Goal: Task Accomplishment & Management: Manage account settings

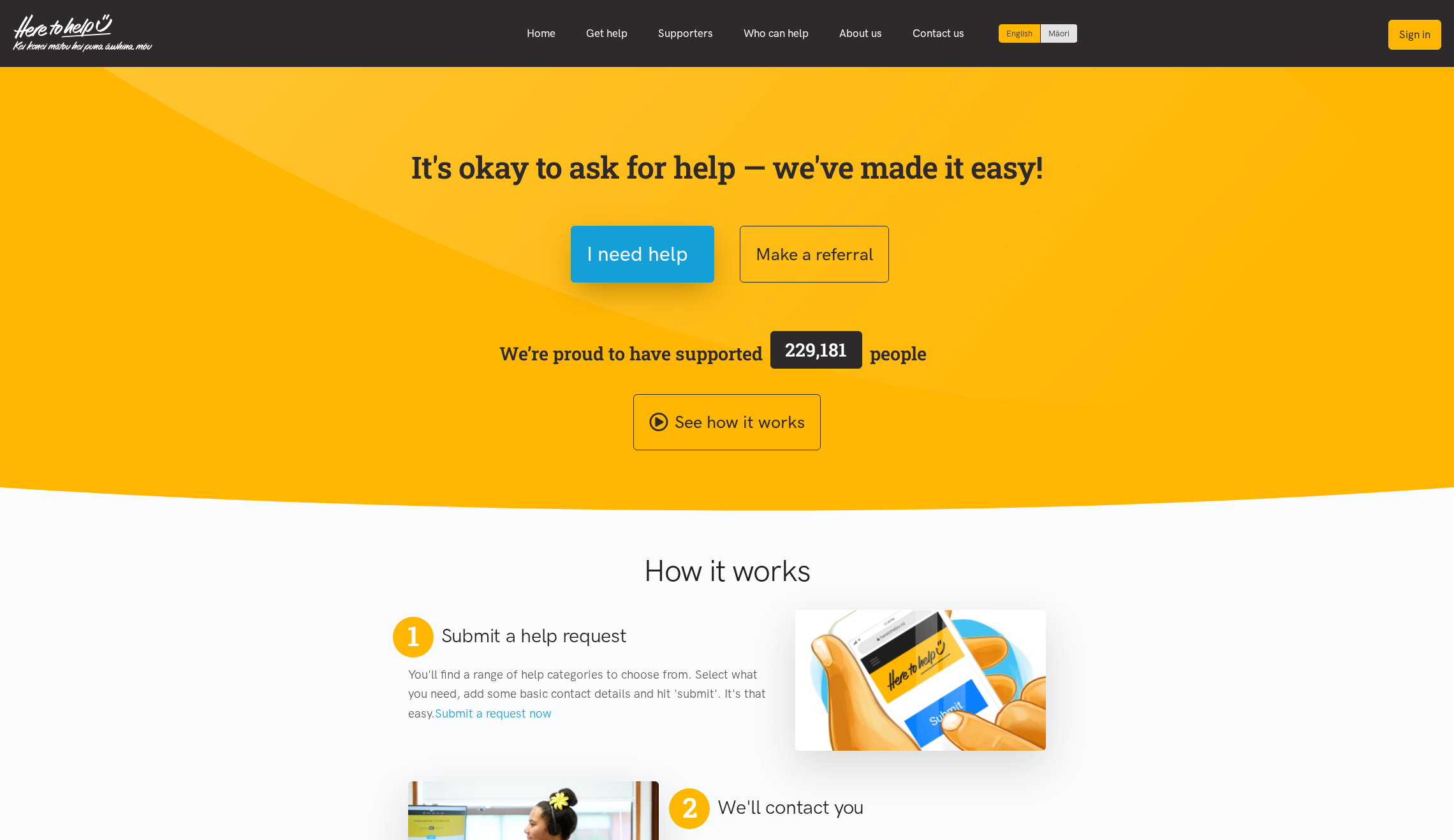
click at [1409, 36] on button "Sign in" at bounding box center [1415, 34] width 53 height 30
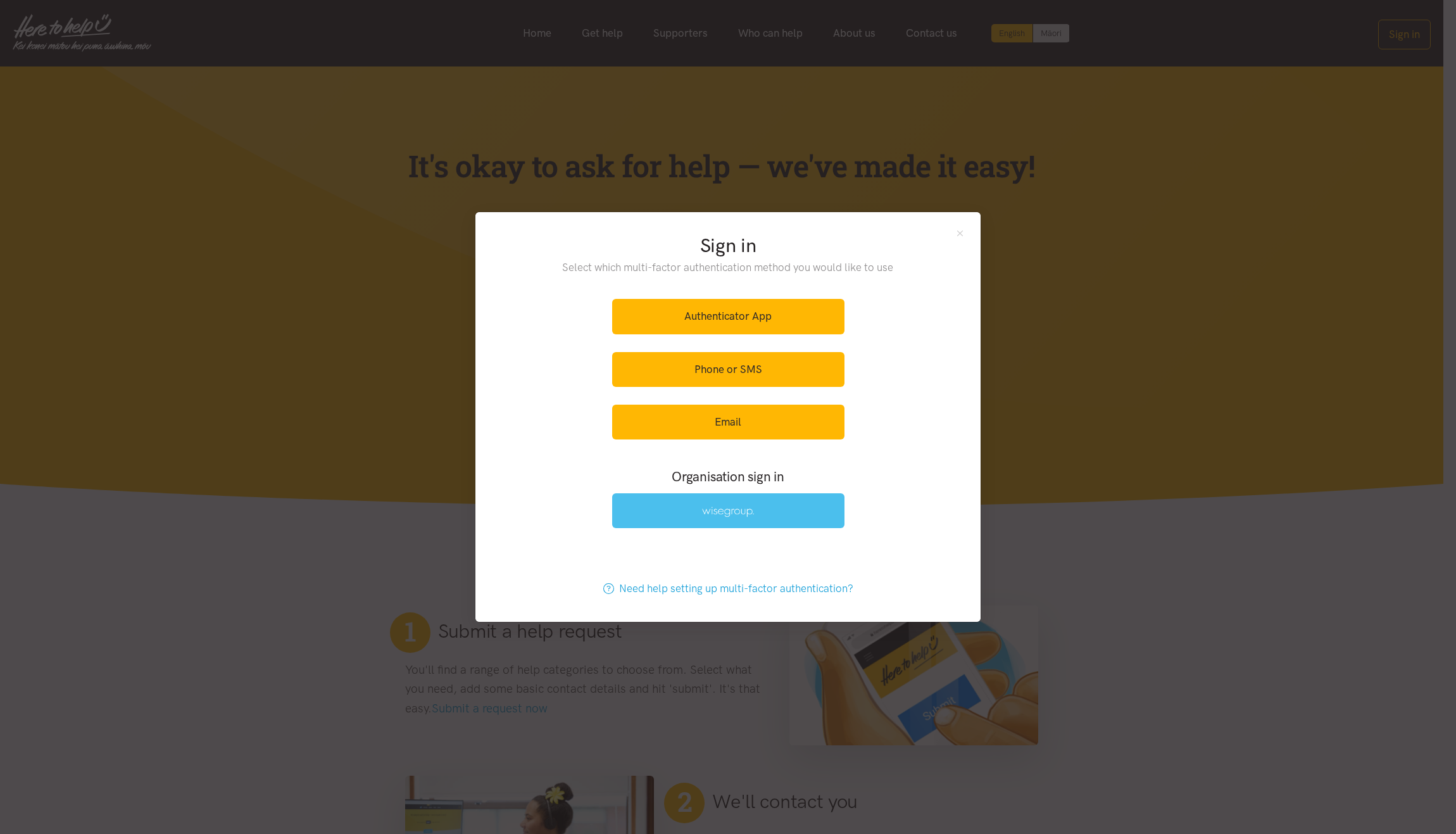
click at [741, 519] on link at bounding box center [728, 510] width 232 height 35
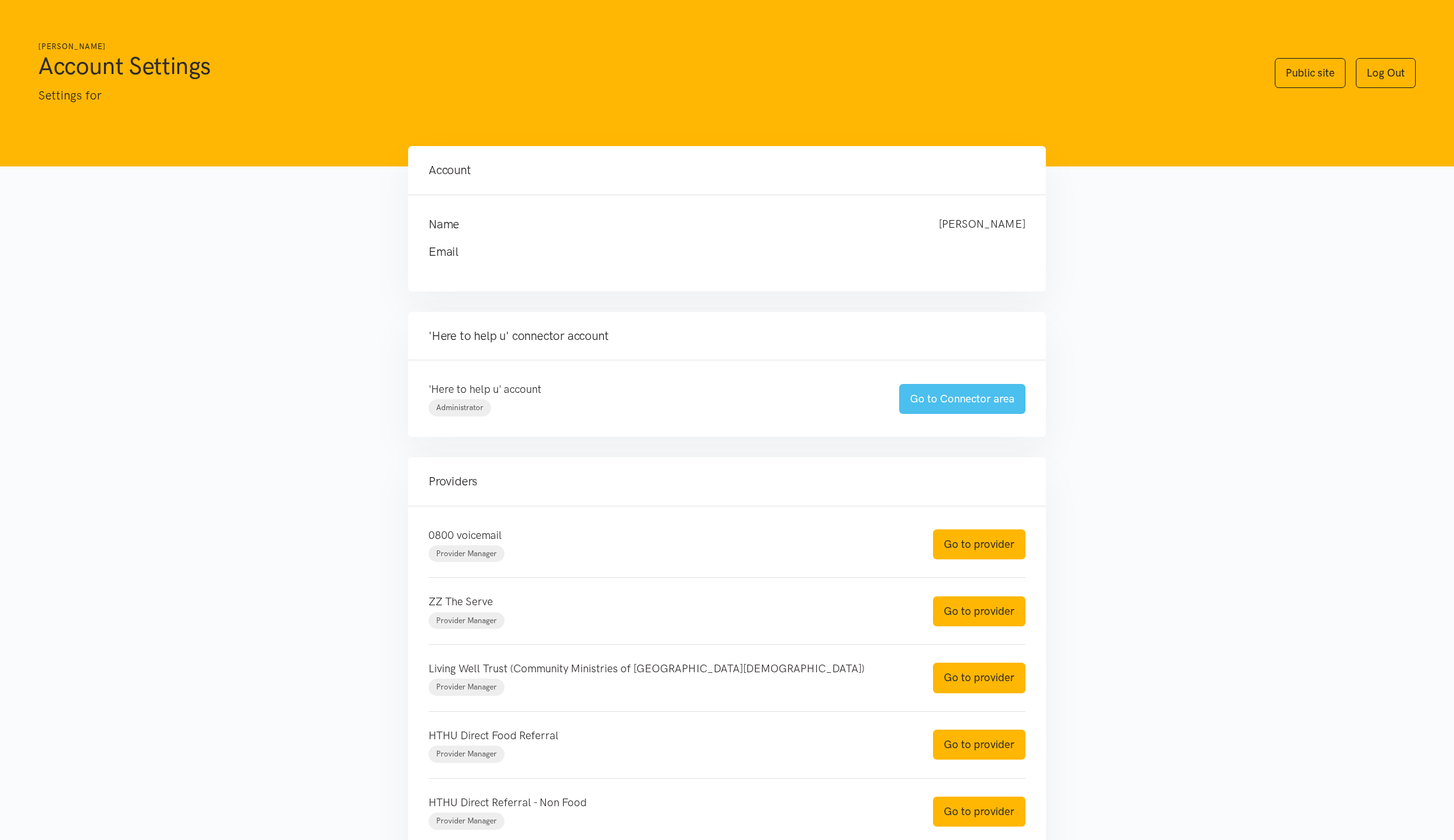
click at [955, 408] on link "Go to Connector area" at bounding box center [962, 398] width 126 height 30
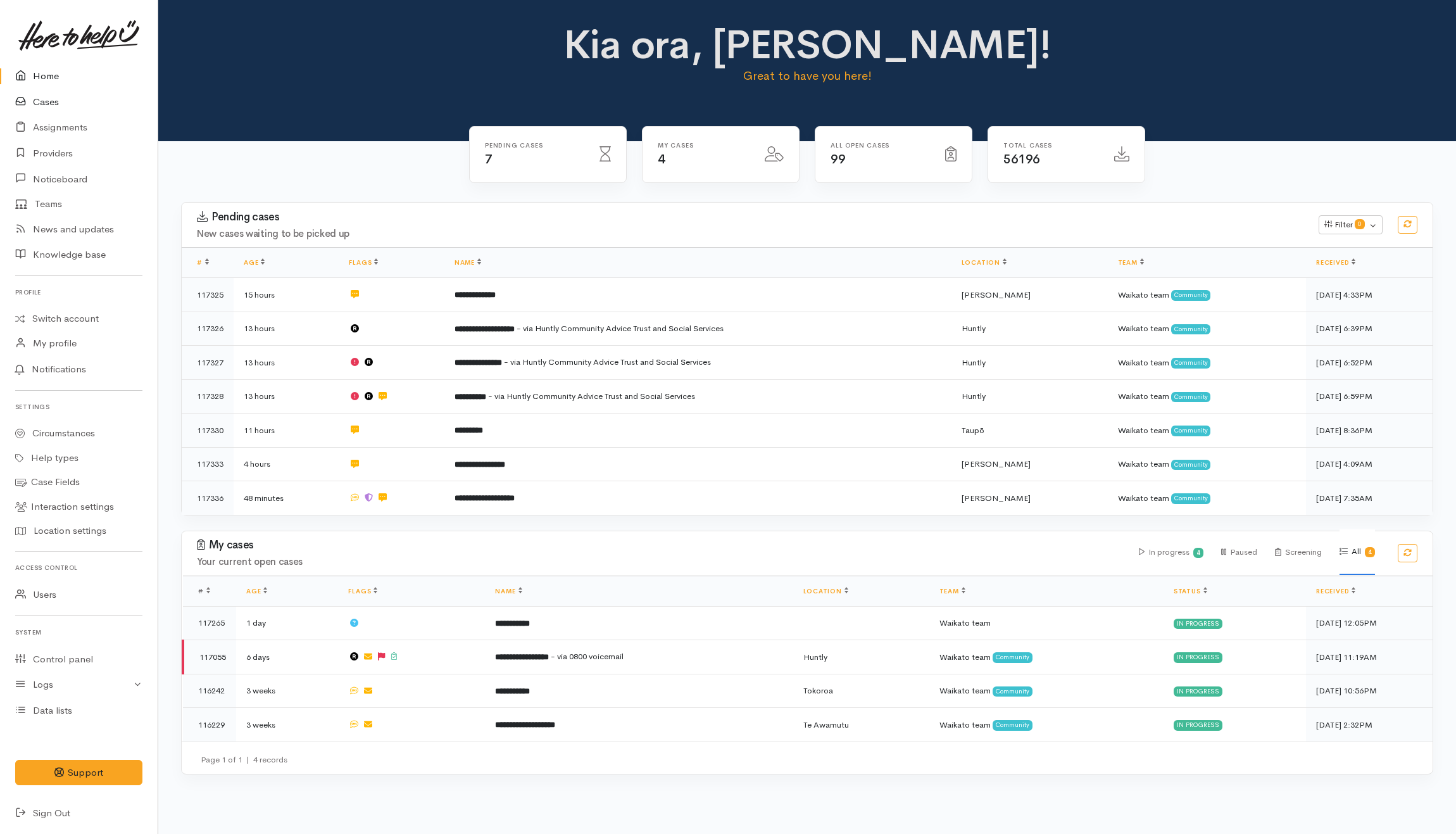
click at [59, 107] on link "Cases" at bounding box center [78, 102] width 157 height 26
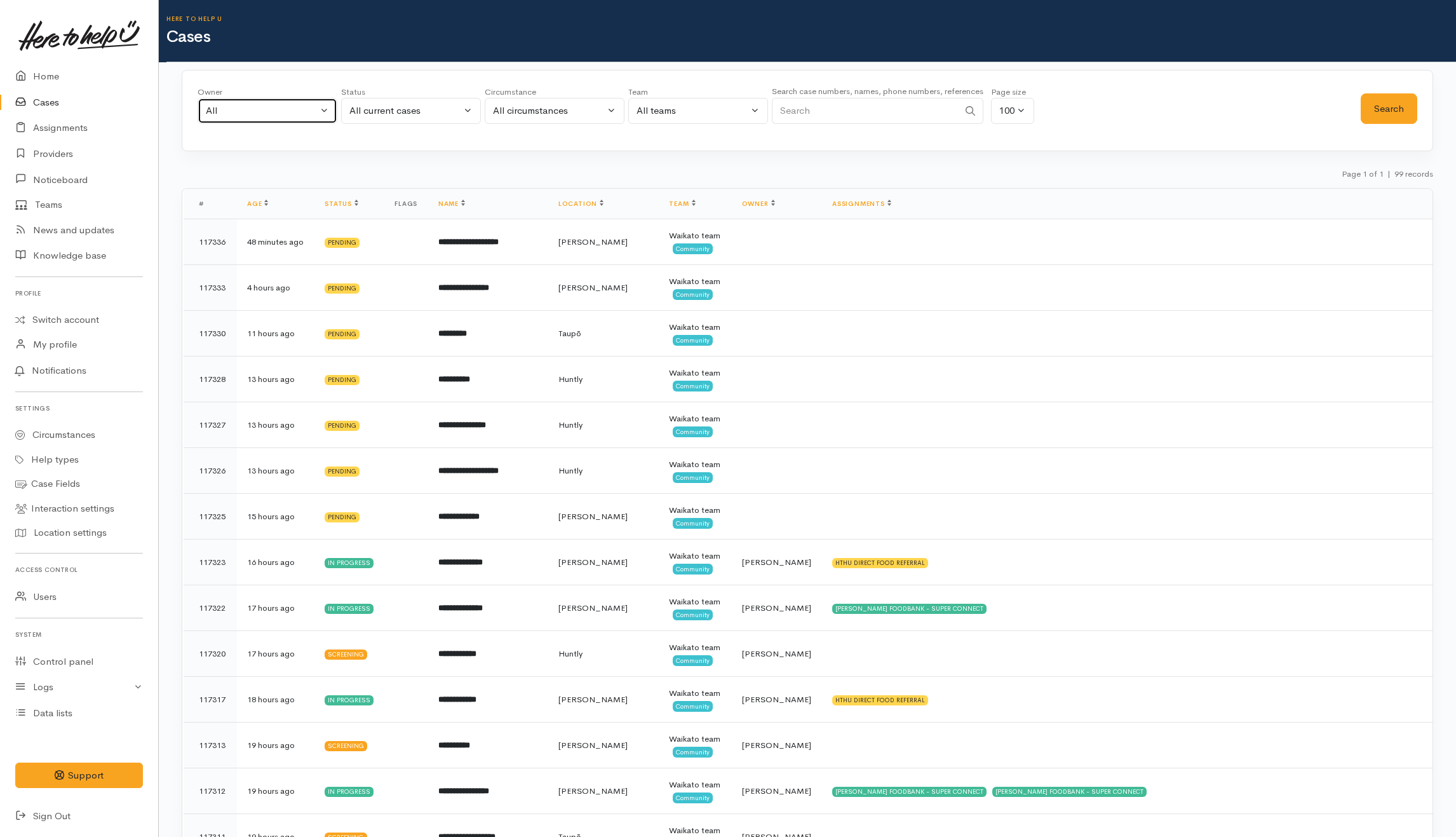
click at [257, 112] on div "All" at bounding box center [262, 111] width 112 height 15
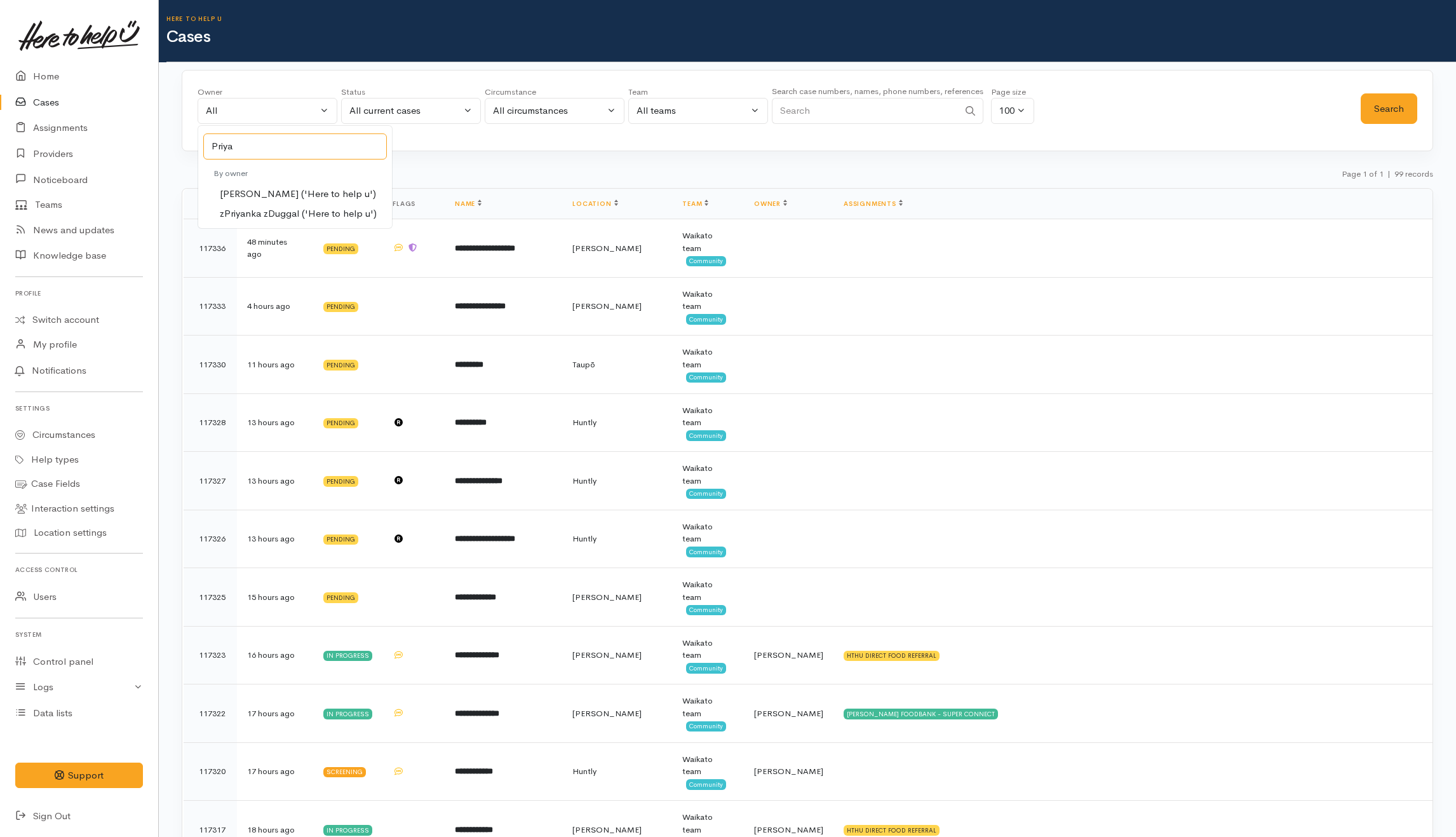
type input "Priya"
click at [307, 193] on span "[PERSON_NAME] ('Here to help u')" at bounding box center [298, 194] width 157 height 15
select select "2109"
drag, startPoint x: 1385, startPoint y: 108, endPoint x: 1373, endPoint y: 102, distance: 13.4
click at [1384, 108] on button "Search" at bounding box center [1389, 108] width 57 height 31
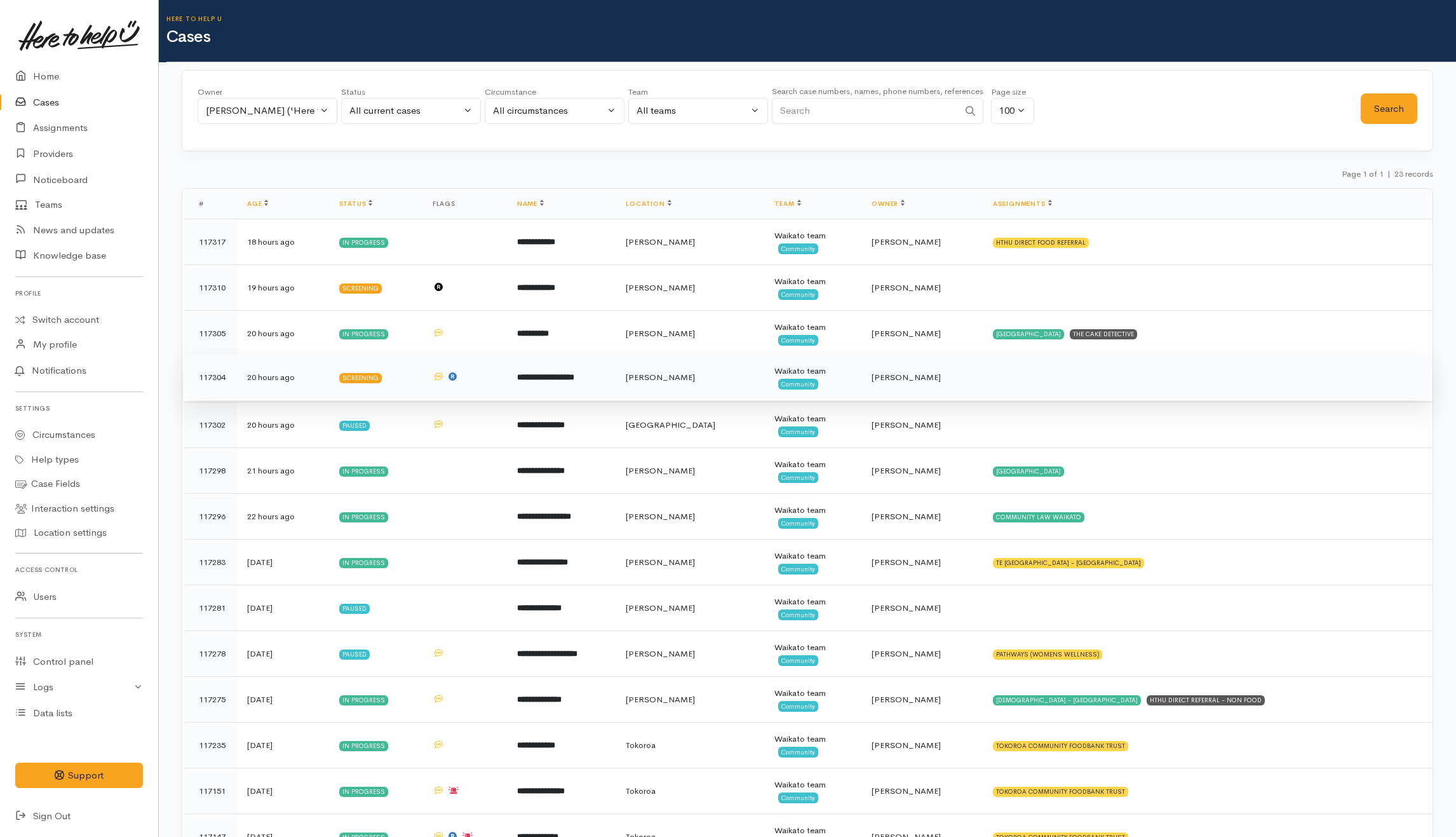
click at [616, 374] on td "**********" at bounding box center [561, 377] width 109 height 46
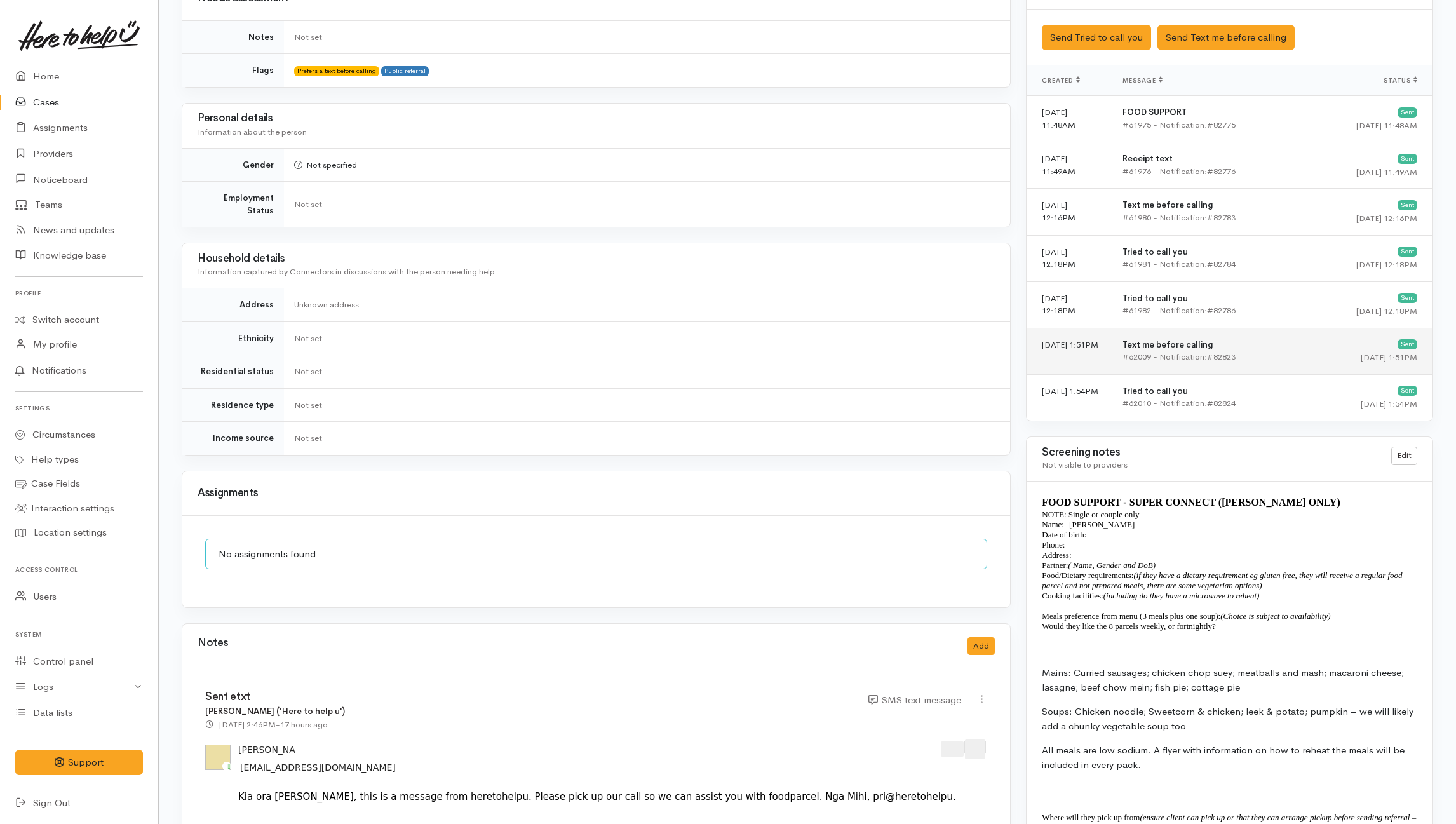
scroll to position [847, 0]
